Goal: Information Seeking & Learning: Learn about a topic

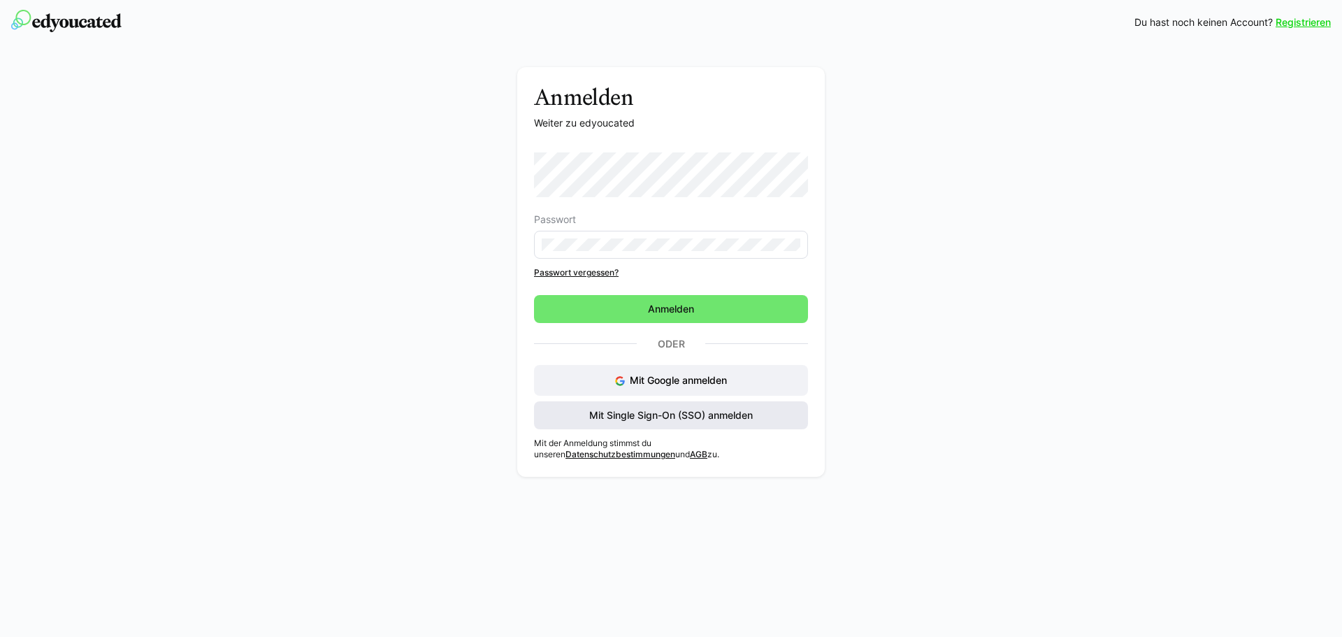
click at [654, 416] on span "Mit Single Sign-On (SSO) anmelden" at bounding box center [671, 415] width 168 height 14
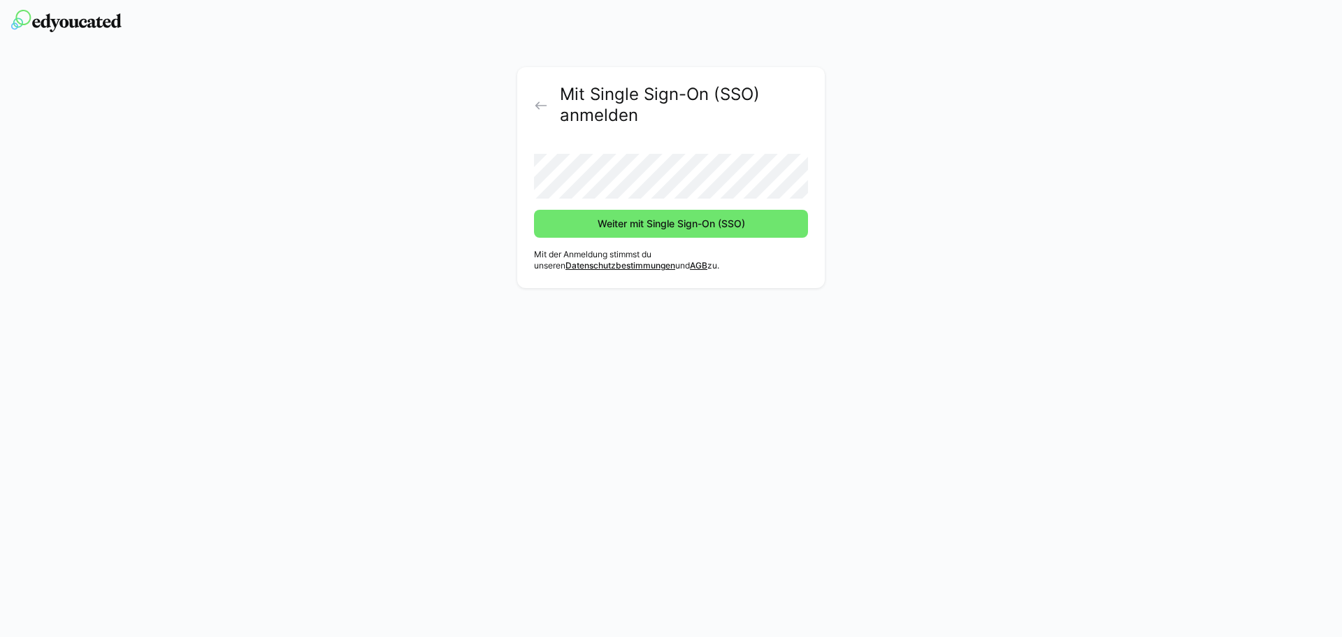
click at [534, 210] on button "Weiter mit Single Sign-On (SSO)" at bounding box center [671, 224] width 274 height 28
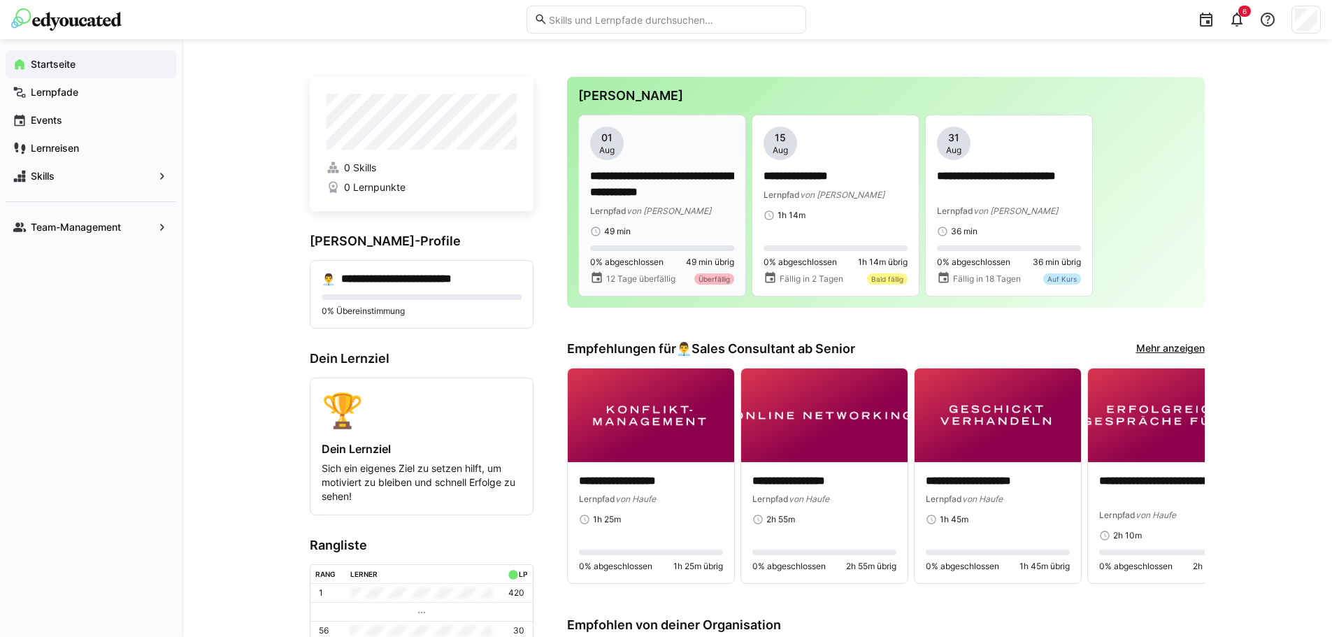
click at [697, 223] on div "**********" at bounding box center [662, 182] width 144 height 110
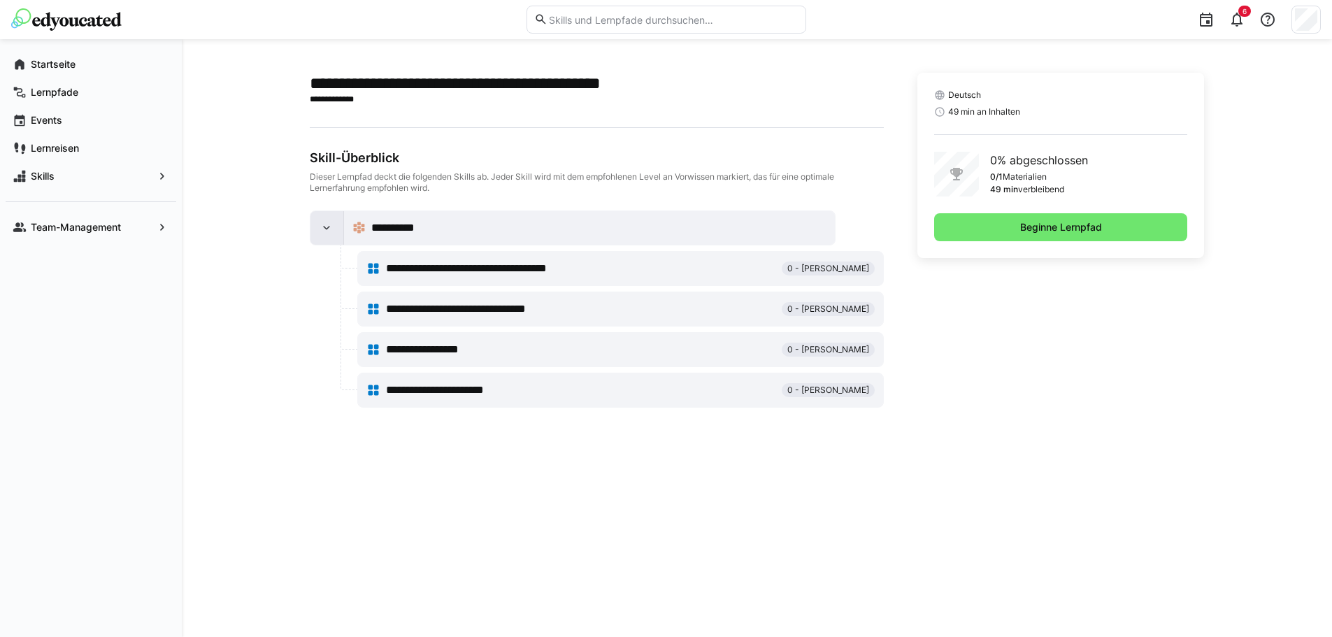
click at [334, 222] on div at bounding box center [327, 228] width 34 height 34
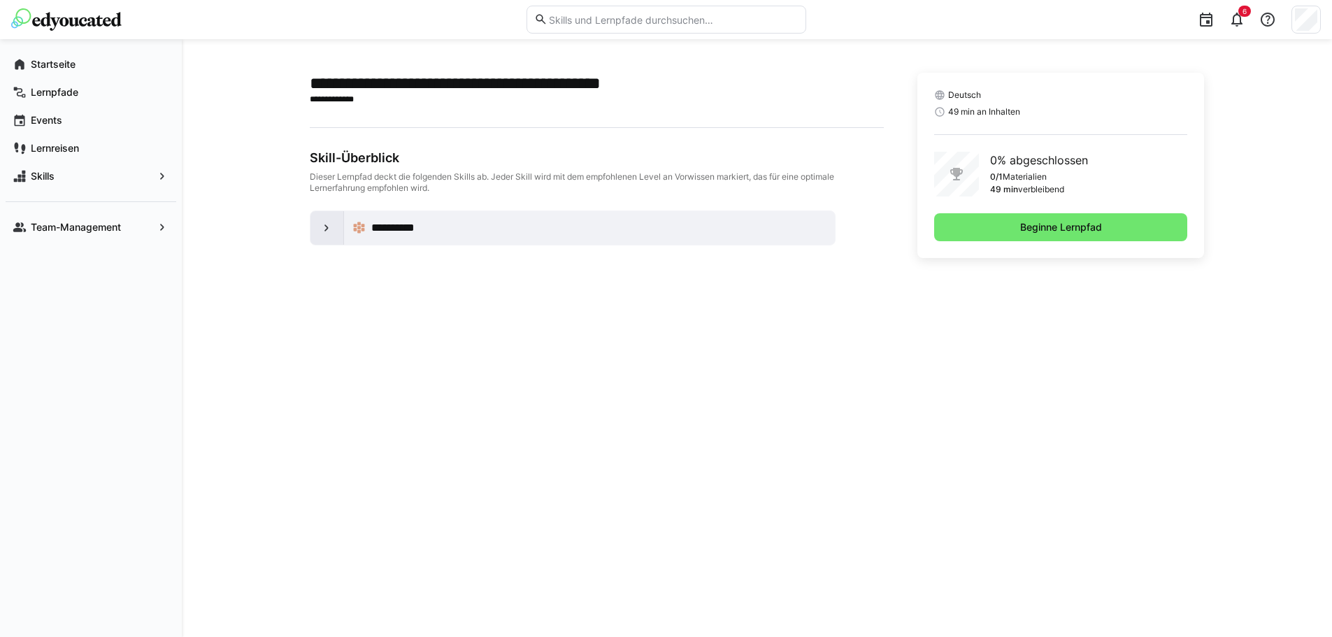
click at [334, 222] on div at bounding box center [327, 228] width 34 height 34
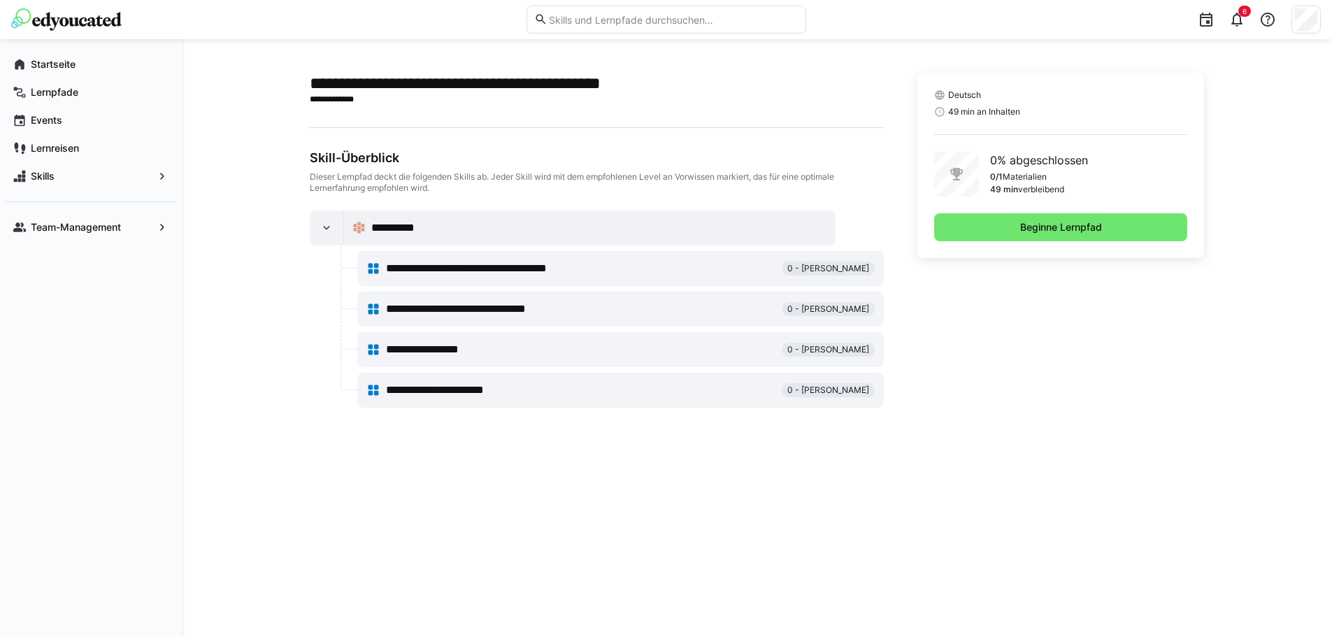
click at [475, 267] on span "**********" at bounding box center [492, 268] width 212 height 17
click at [373, 269] on eds-icon at bounding box center [373, 268] width 14 height 14
click at [476, 264] on span "**********" at bounding box center [492, 268] width 212 height 17
click at [823, 266] on span "0 - [PERSON_NAME]" at bounding box center [828, 268] width 82 height 11
click at [1032, 229] on span "Beginne Lernpfad" at bounding box center [1061, 227] width 86 height 14
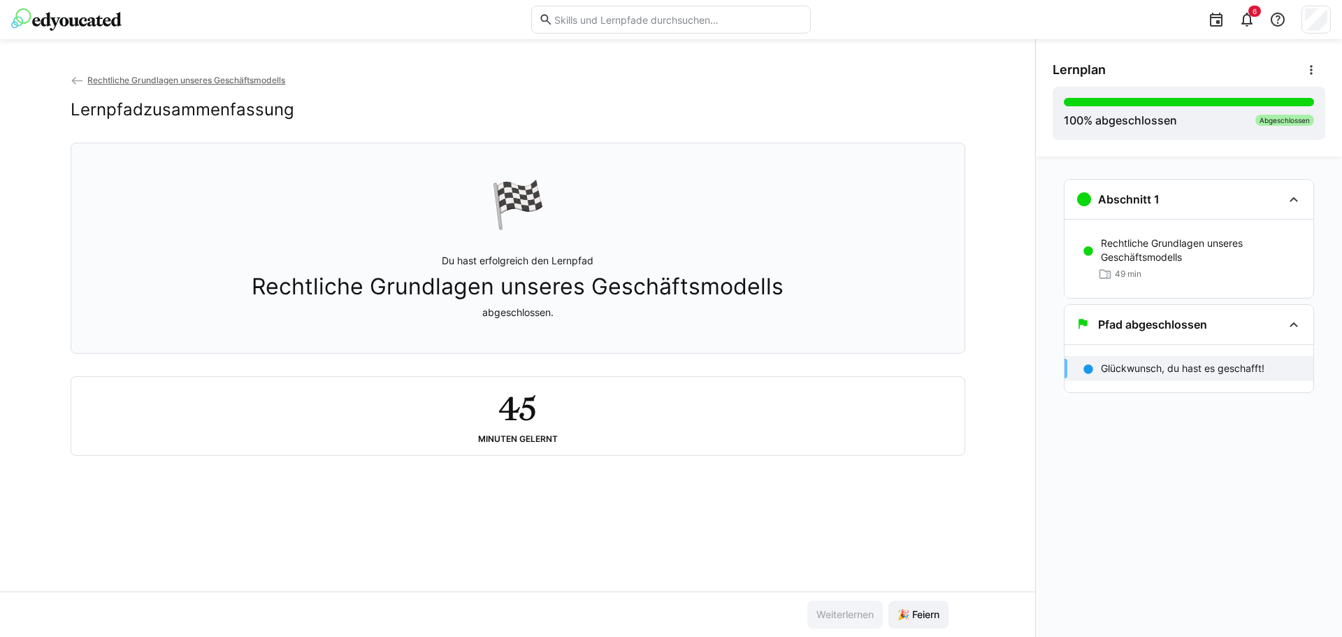
click at [55, 25] on img at bounding box center [66, 19] width 110 height 22
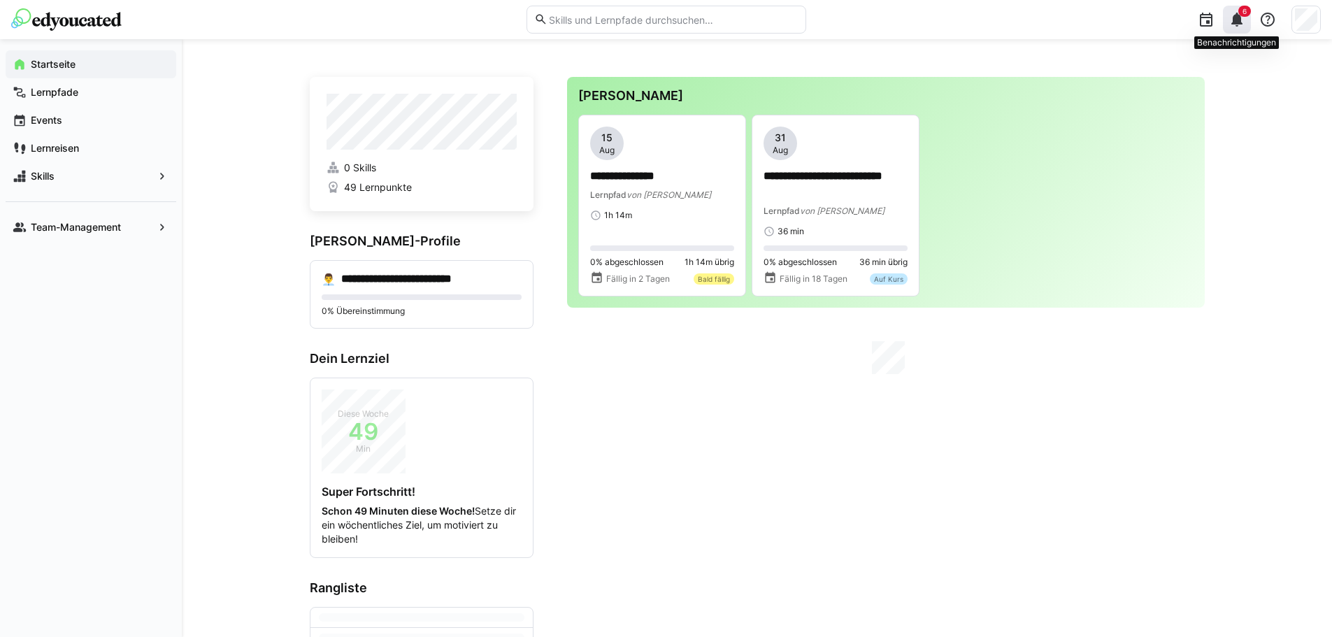
click at [1235, 13] on eds-icon at bounding box center [1236, 19] width 17 height 17
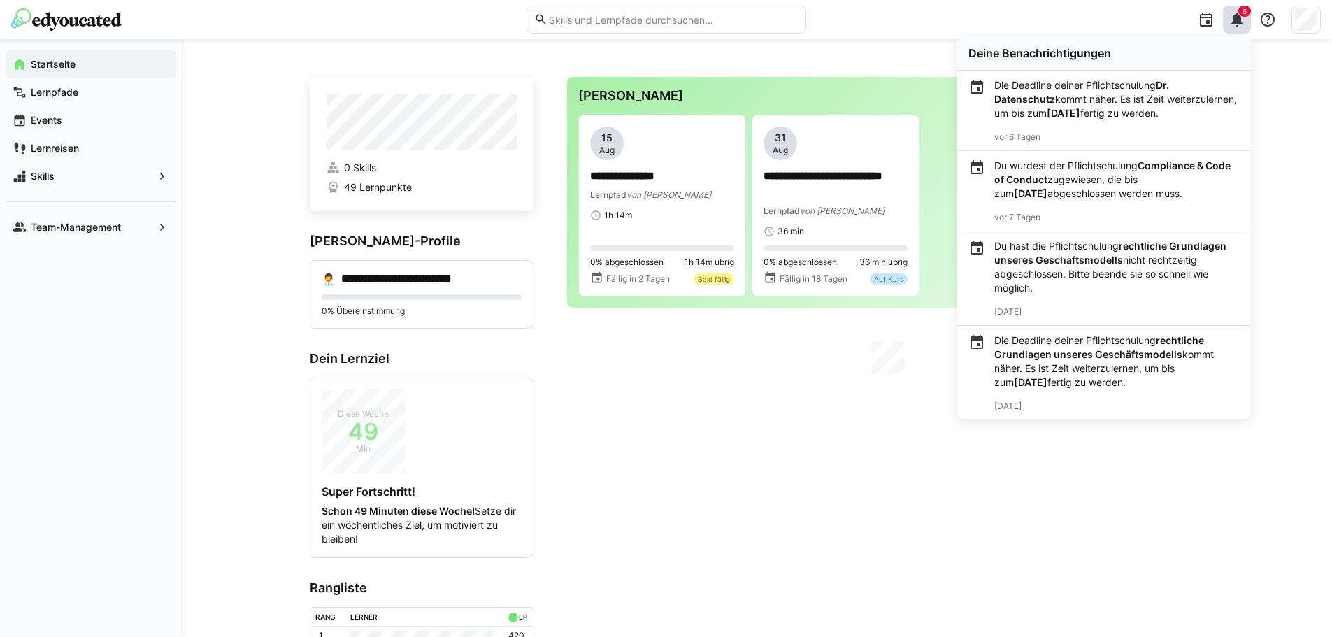
scroll to position [189, 0]
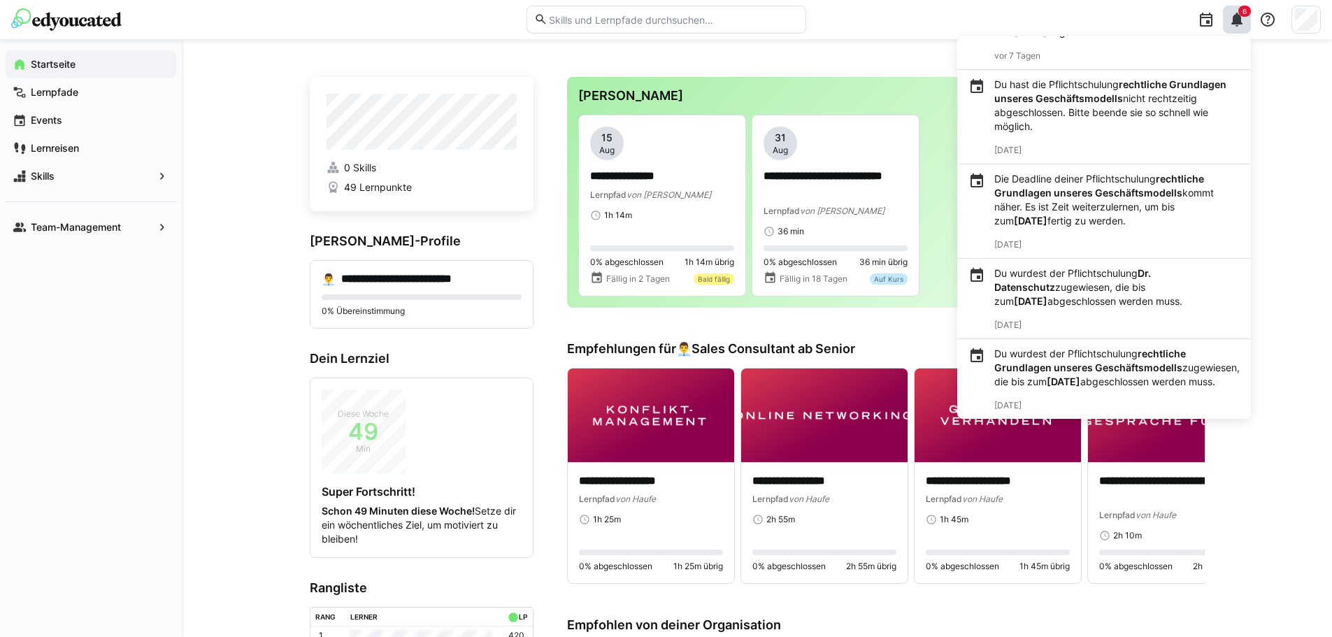
click at [1065, 339] on div "Du wurdest der Pflichtschulung rechtliche Grundlagen unseres Geschäftsmodells z…" at bounding box center [1104, 379] width 294 height 80
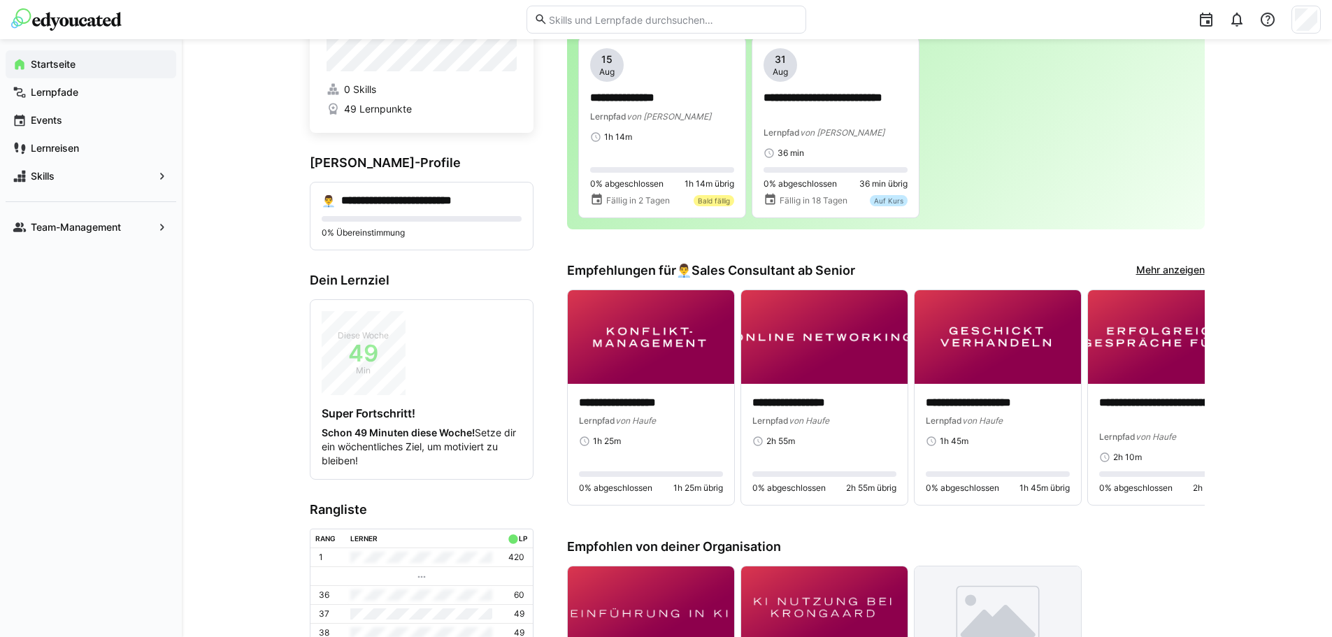
scroll to position [0, 0]
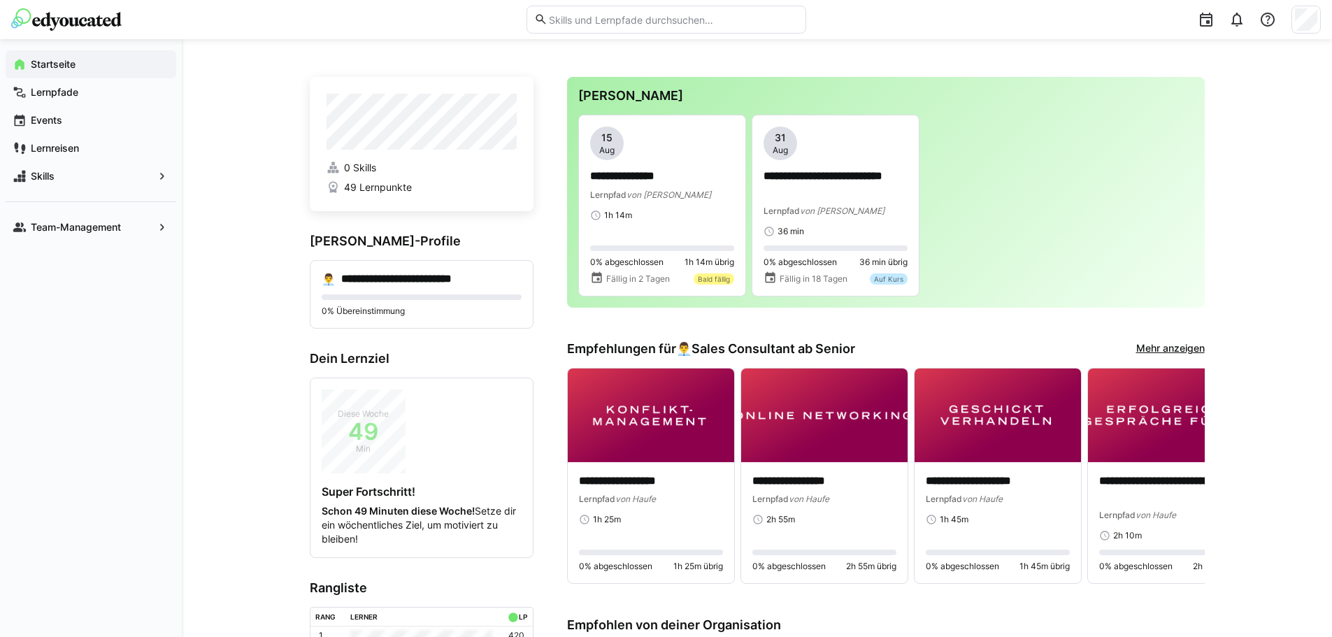
drag, startPoint x: 798, startPoint y: 211, endPoint x: 1272, endPoint y: 206, distance: 473.3
click at [1272, 206] on div "**********" at bounding box center [757, 613] width 1150 height 1149
click at [663, 215] on div "1h 14m" at bounding box center [662, 215] width 144 height 11
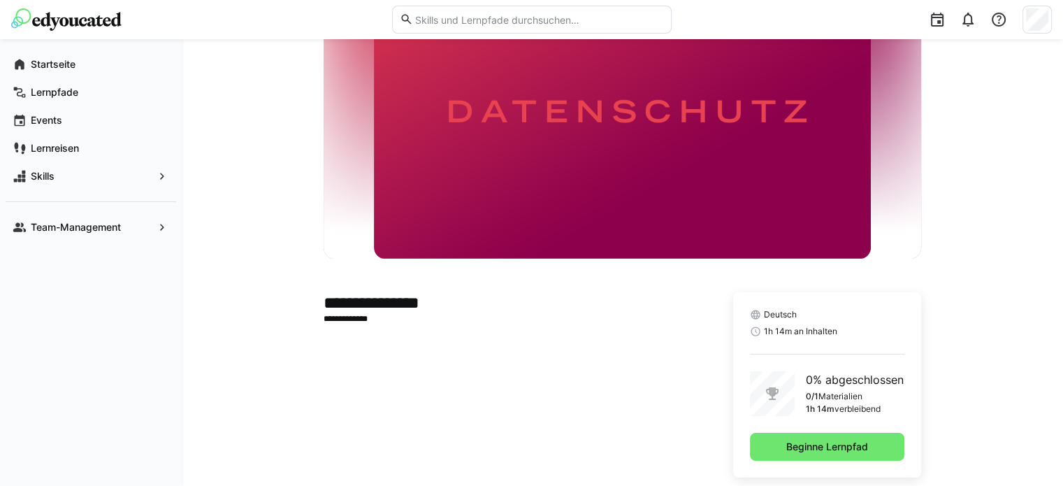
scroll to position [118, 0]
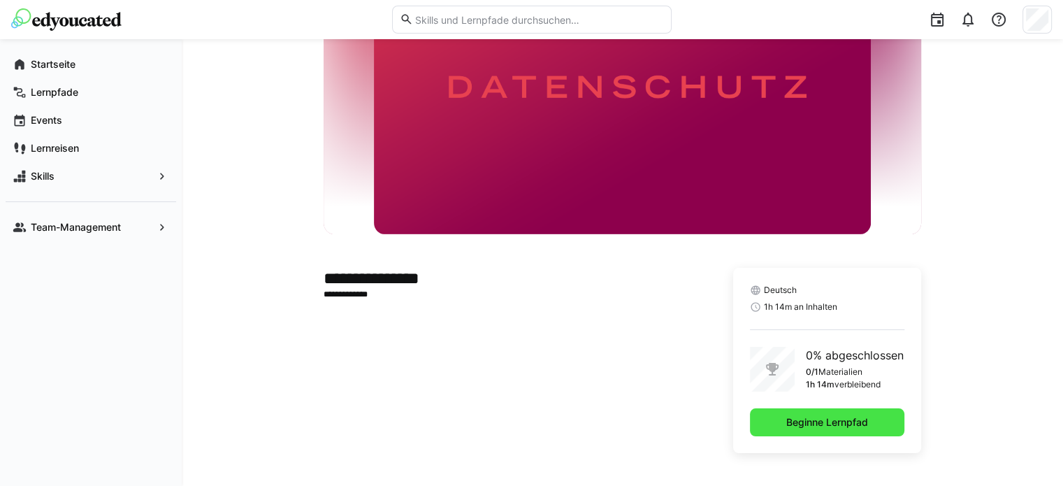
click at [806, 421] on span "Beginne Lernpfad" at bounding box center [827, 422] width 86 height 14
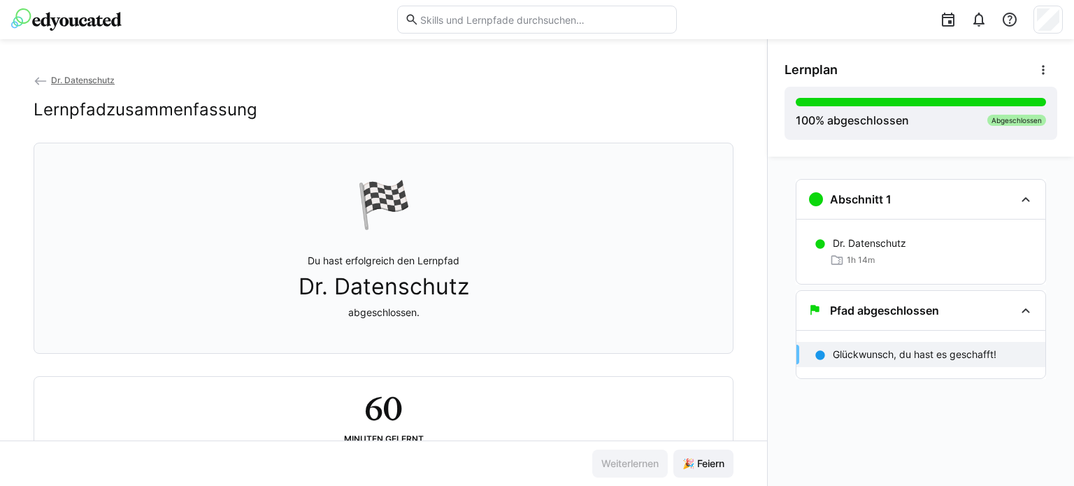
click at [71, 17] on img at bounding box center [66, 19] width 110 height 22
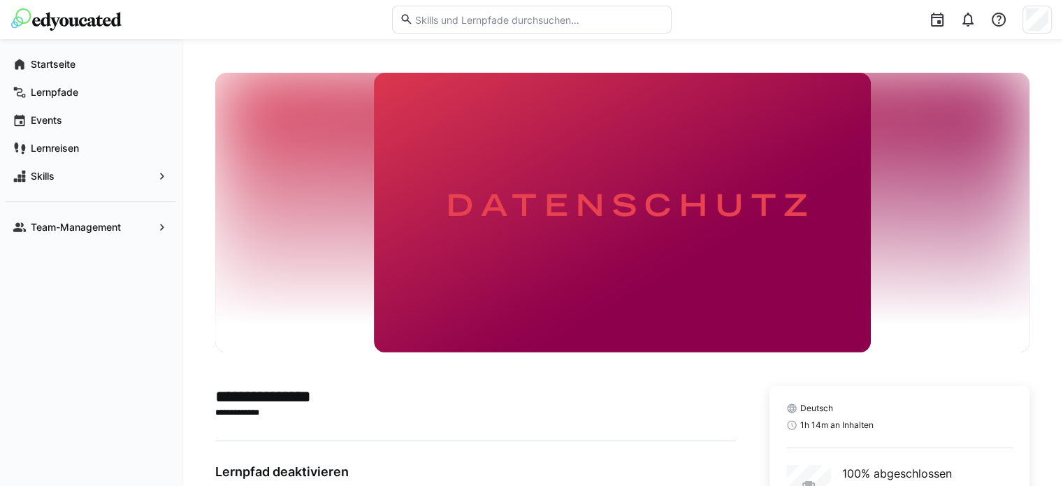
click at [102, 14] on img at bounding box center [66, 19] width 110 height 22
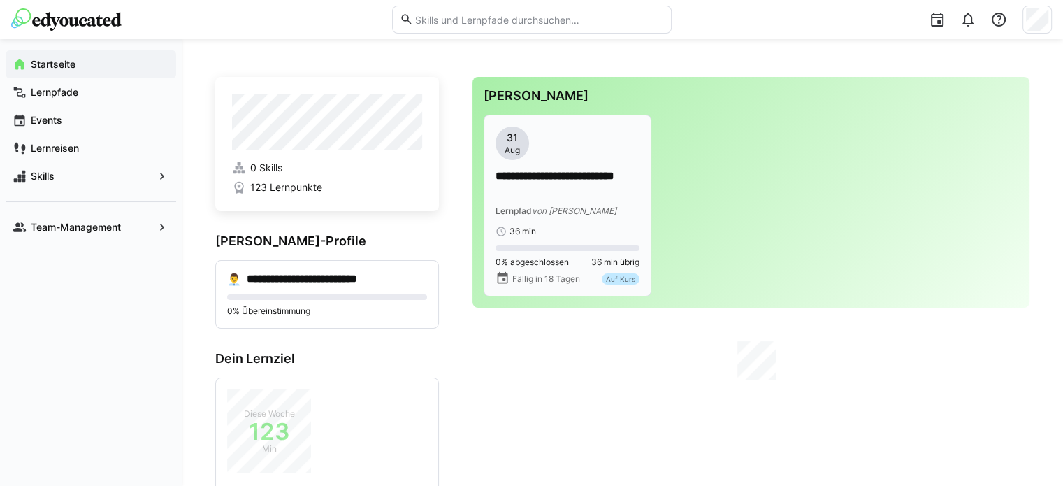
click at [556, 204] on div "Lernpfad von Krongaard" at bounding box center [568, 210] width 144 height 14
